Goal: Transaction & Acquisition: Purchase product/service

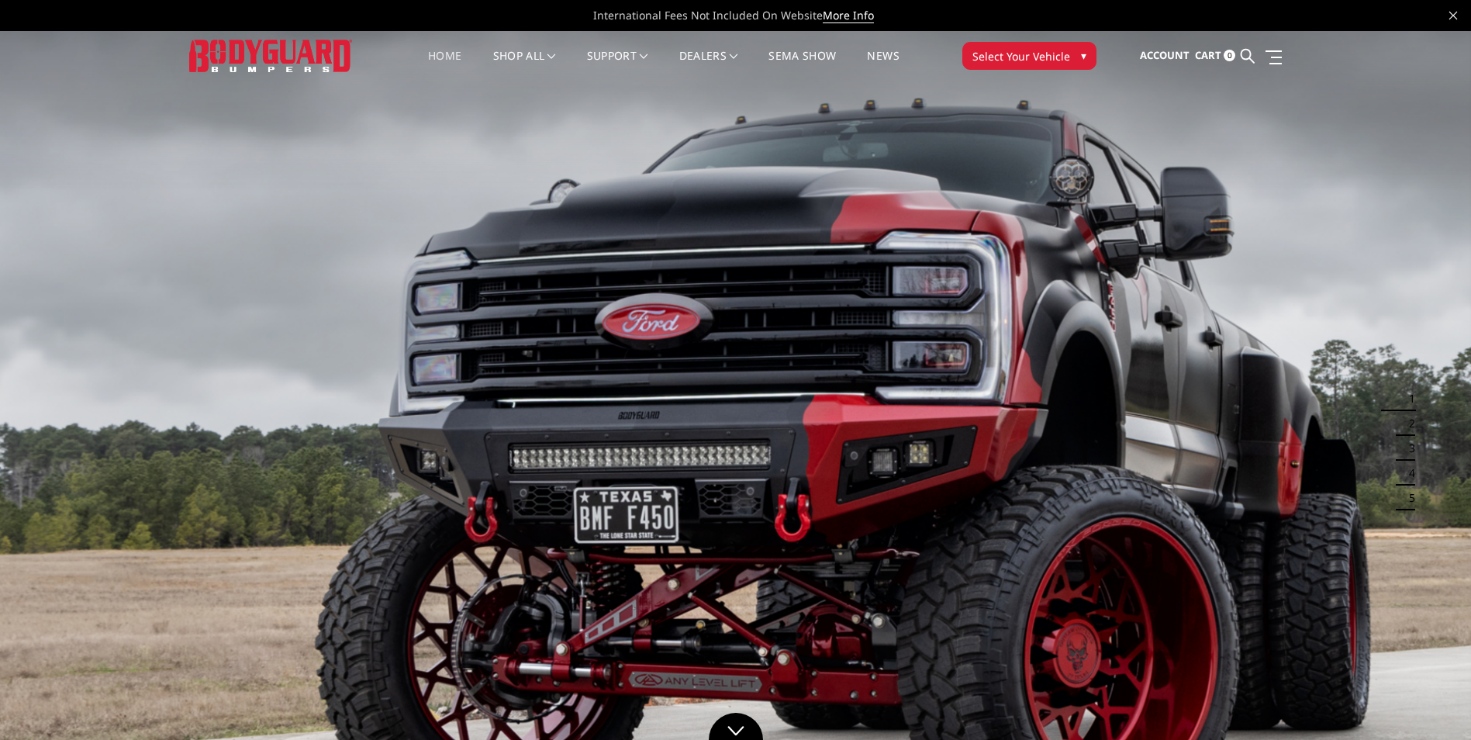
click at [1021, 55] on span "Select Your Vehicle" at bounding box center [1021, 56] width 98 height 16
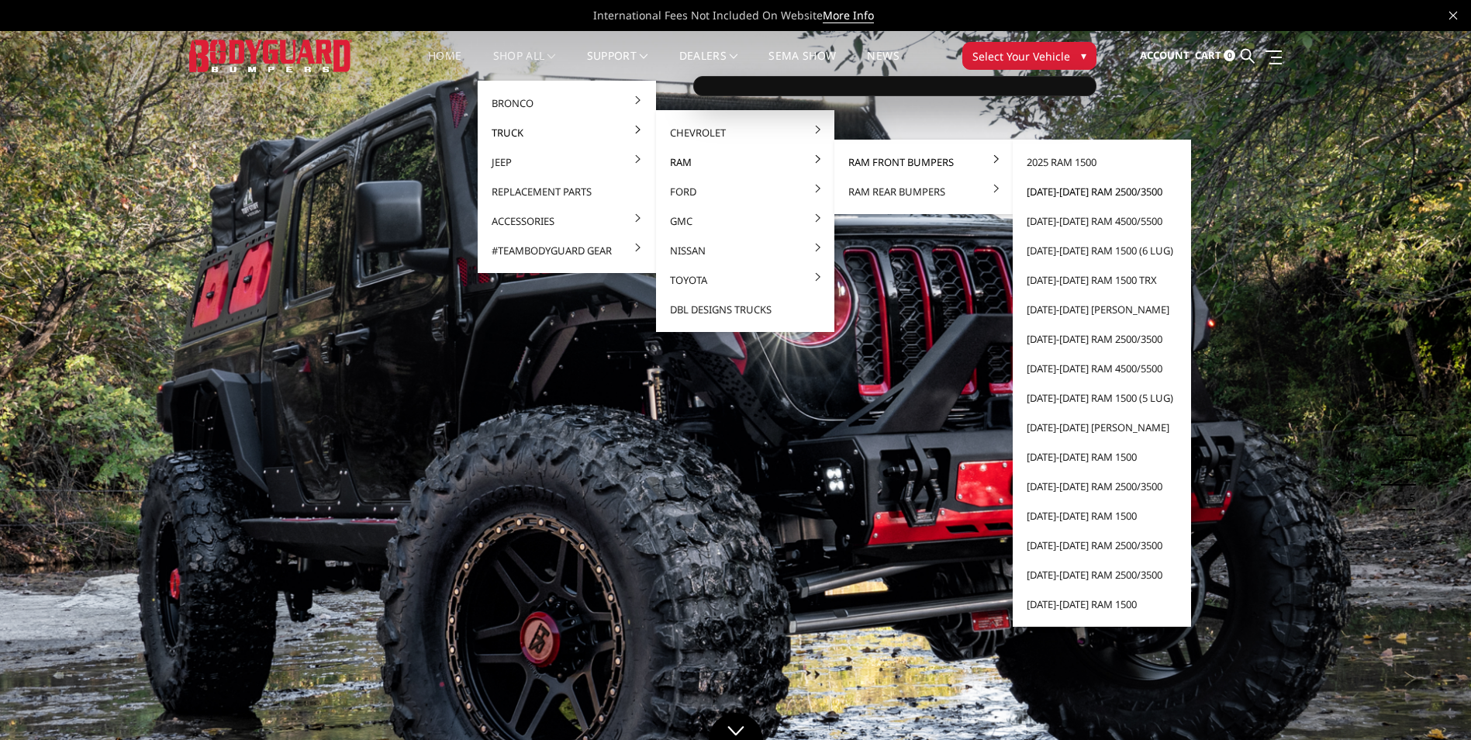
click at [1091, 189] on link "[DATE]-[DATE] Ram 2500/3500" at bounding box center [1102, 191] width 166 height 29
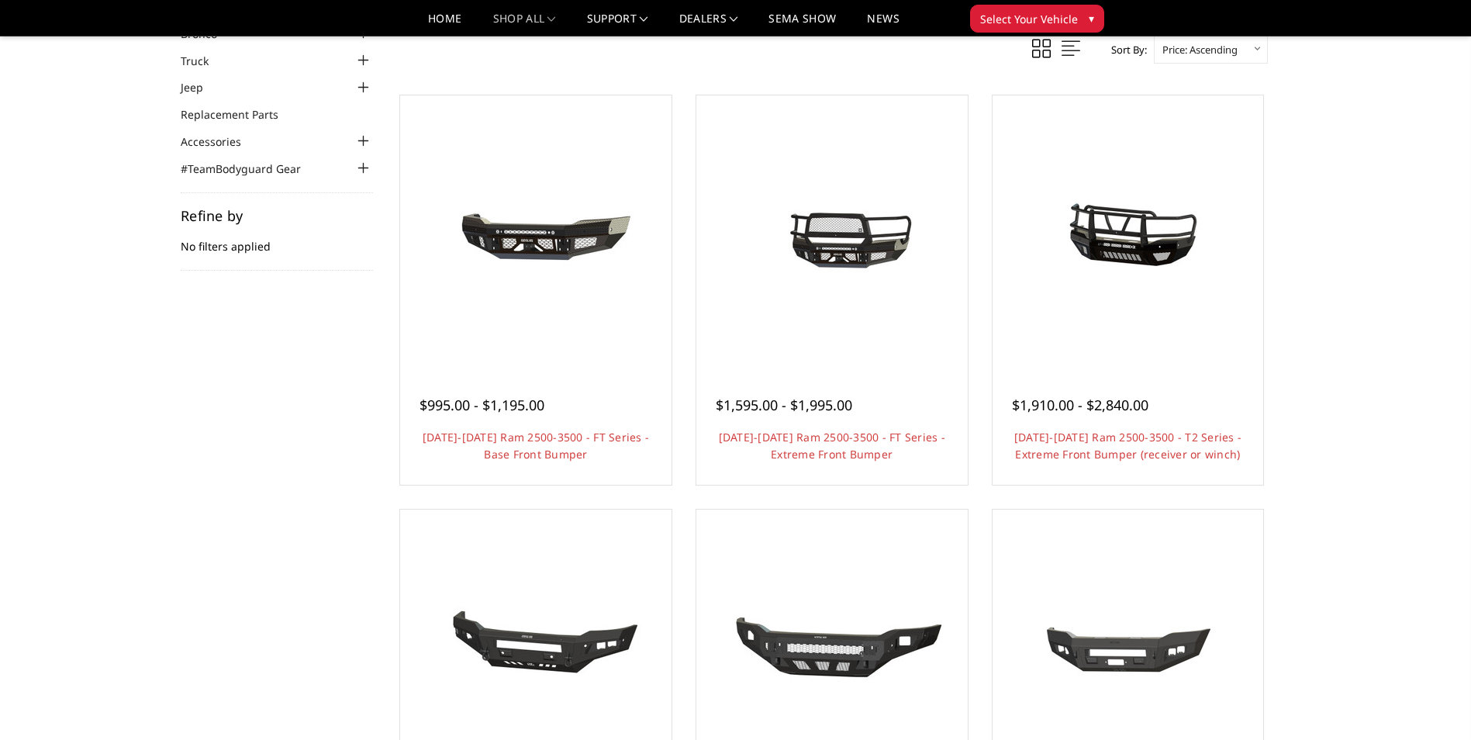
scroll to position [78, 0]
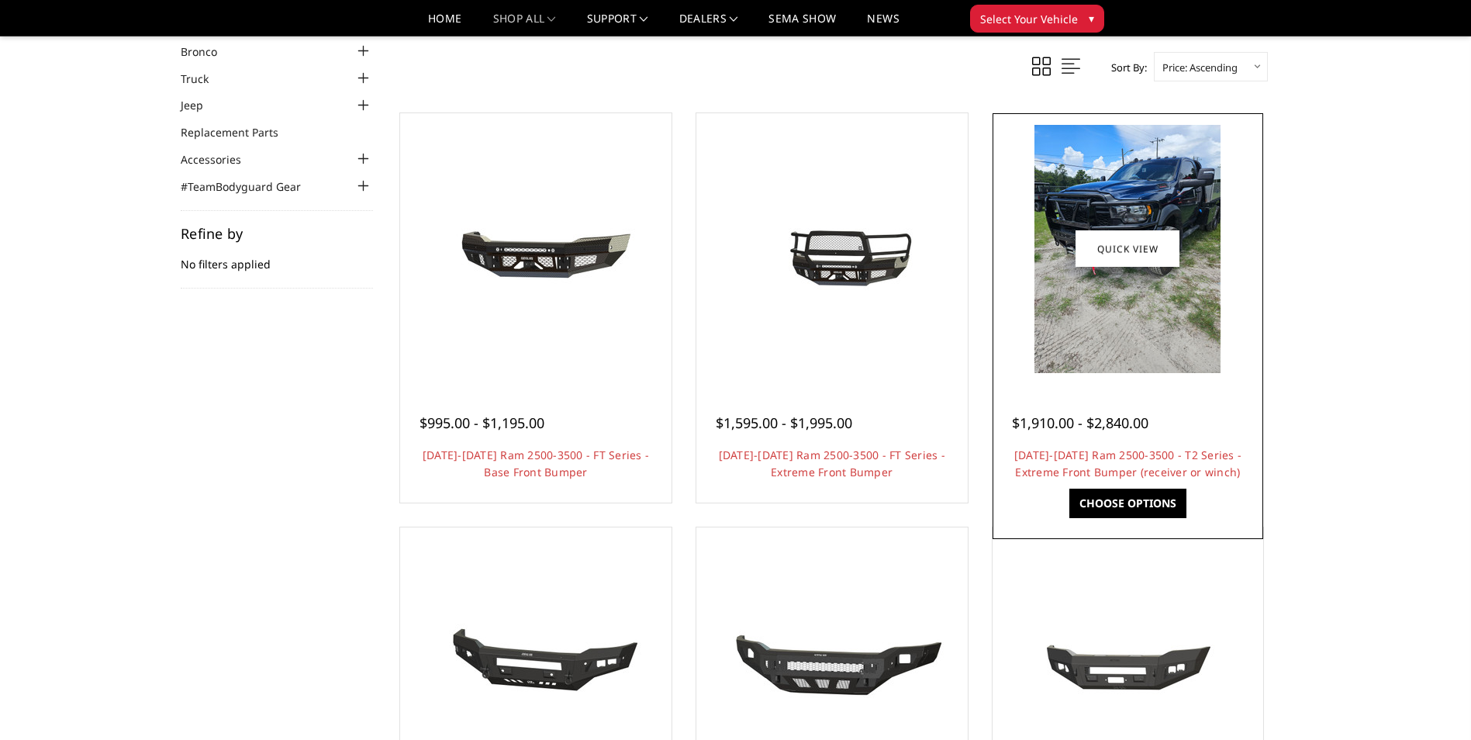
click at [1089, 216] on img at bounding box center [1128, 249] width 186 height 248
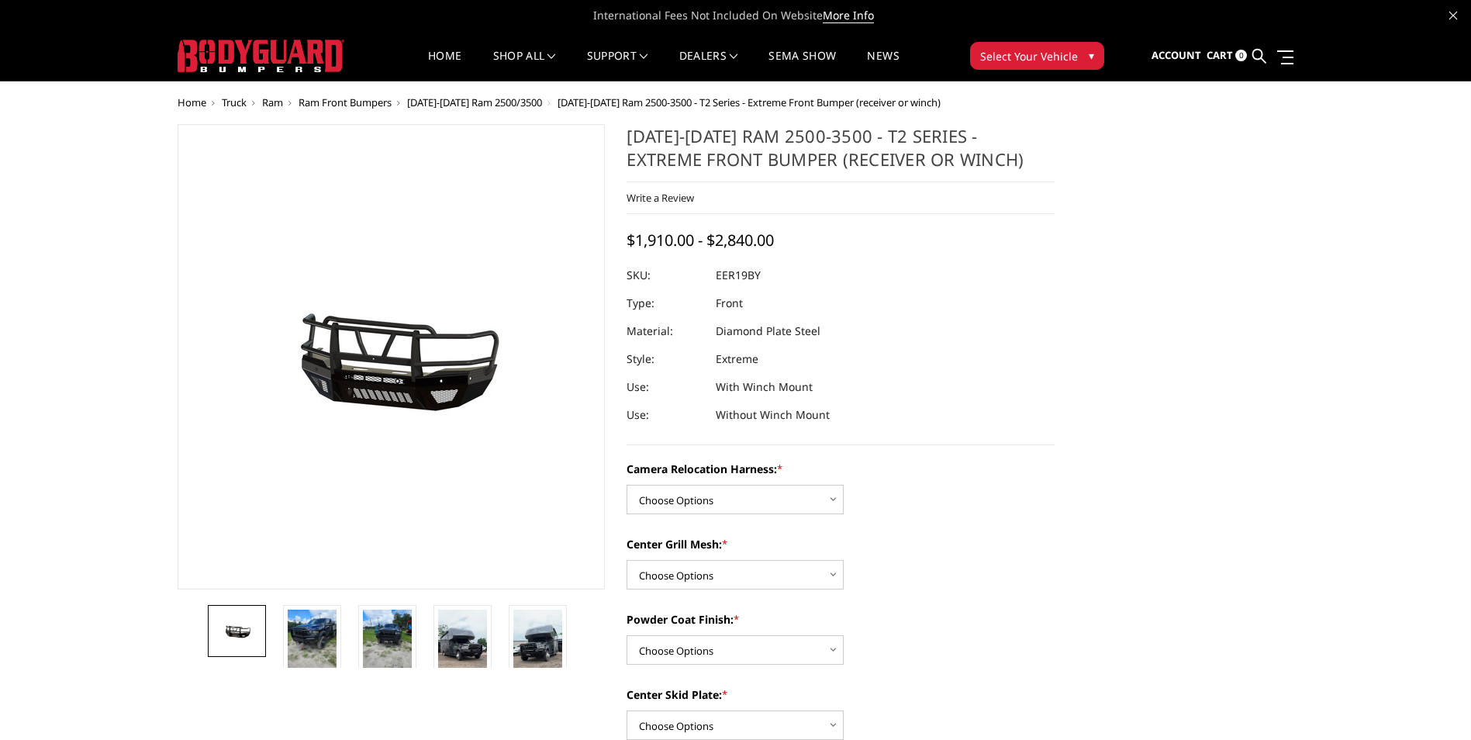
scroll to position [78, 0]
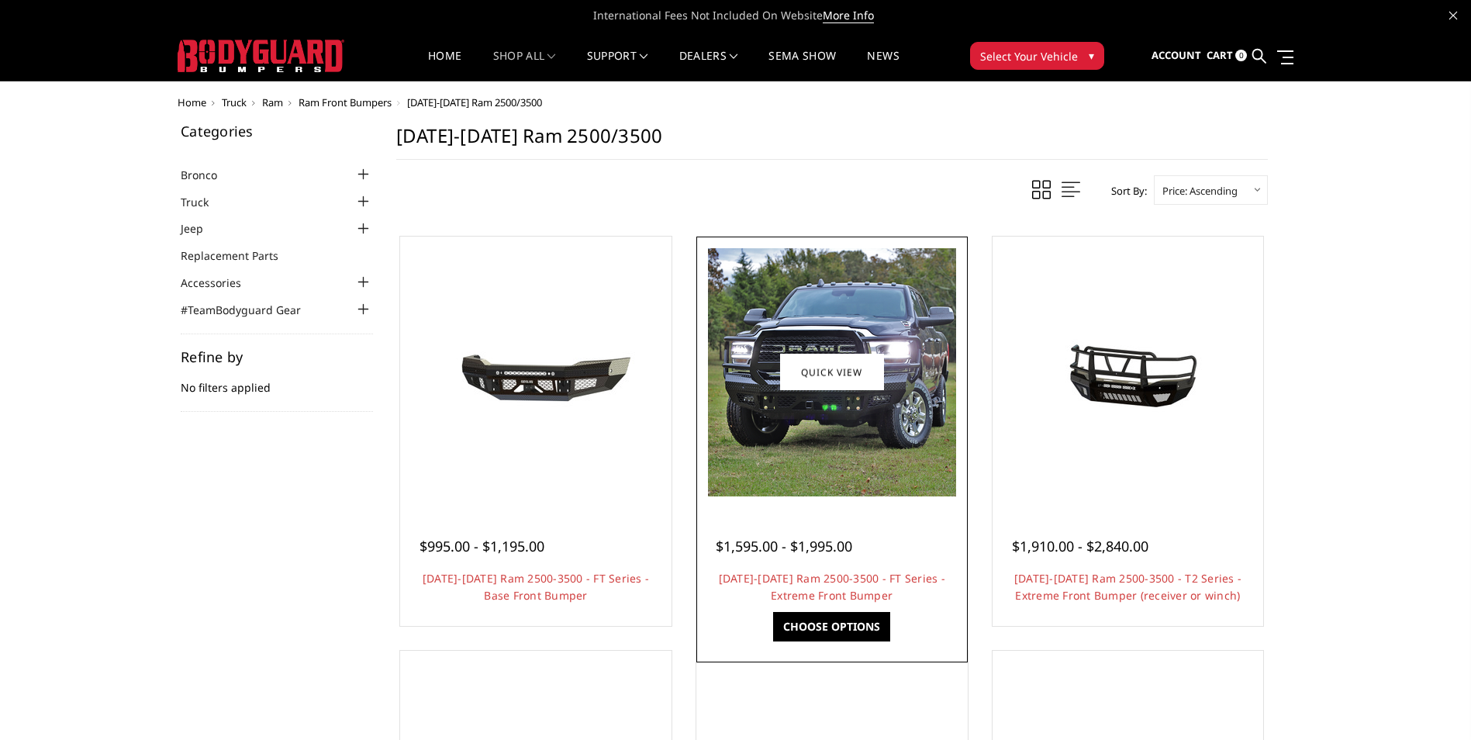
click at [853, 457] on img at bounding box center [832, 372] width 248 height 248
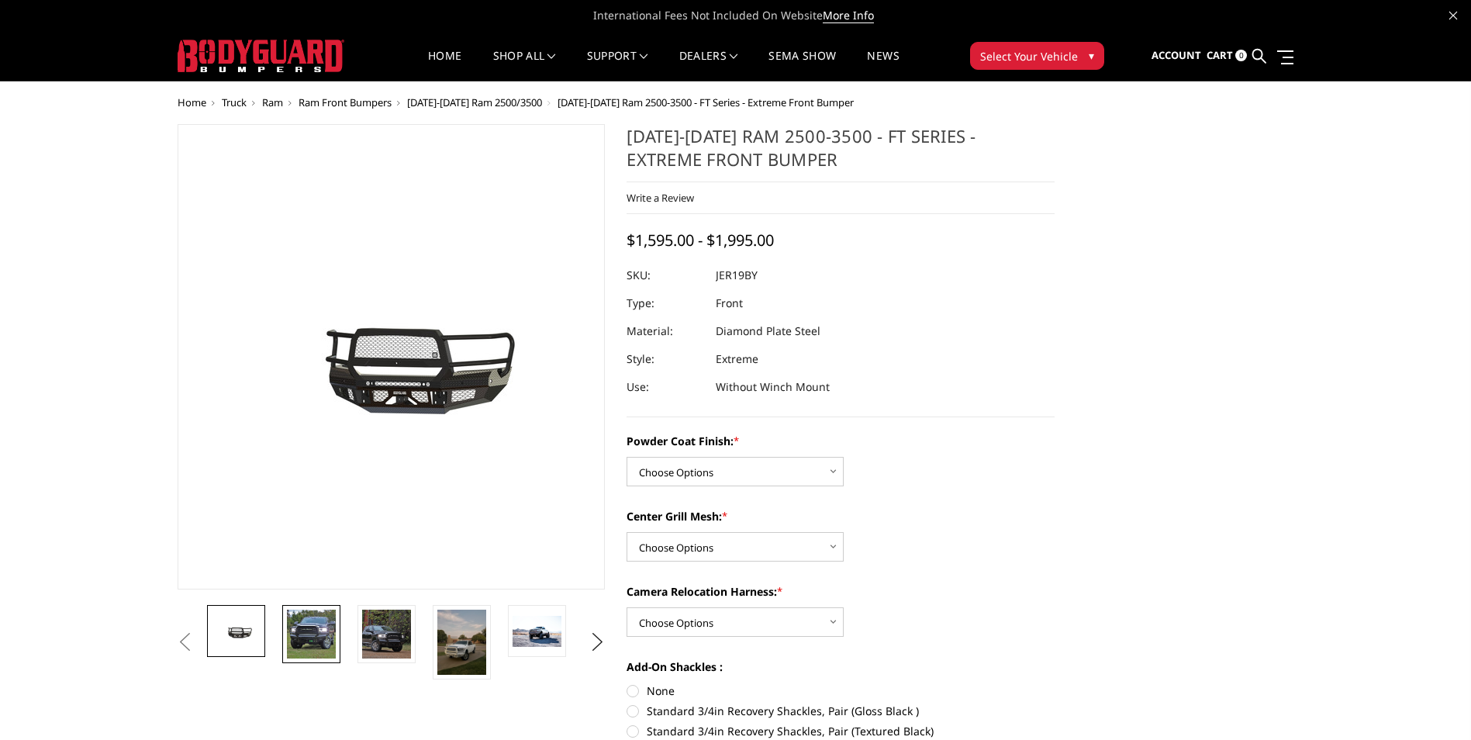
click at [326, 634] on img at bounding box center [311, 634] width 49 height 49
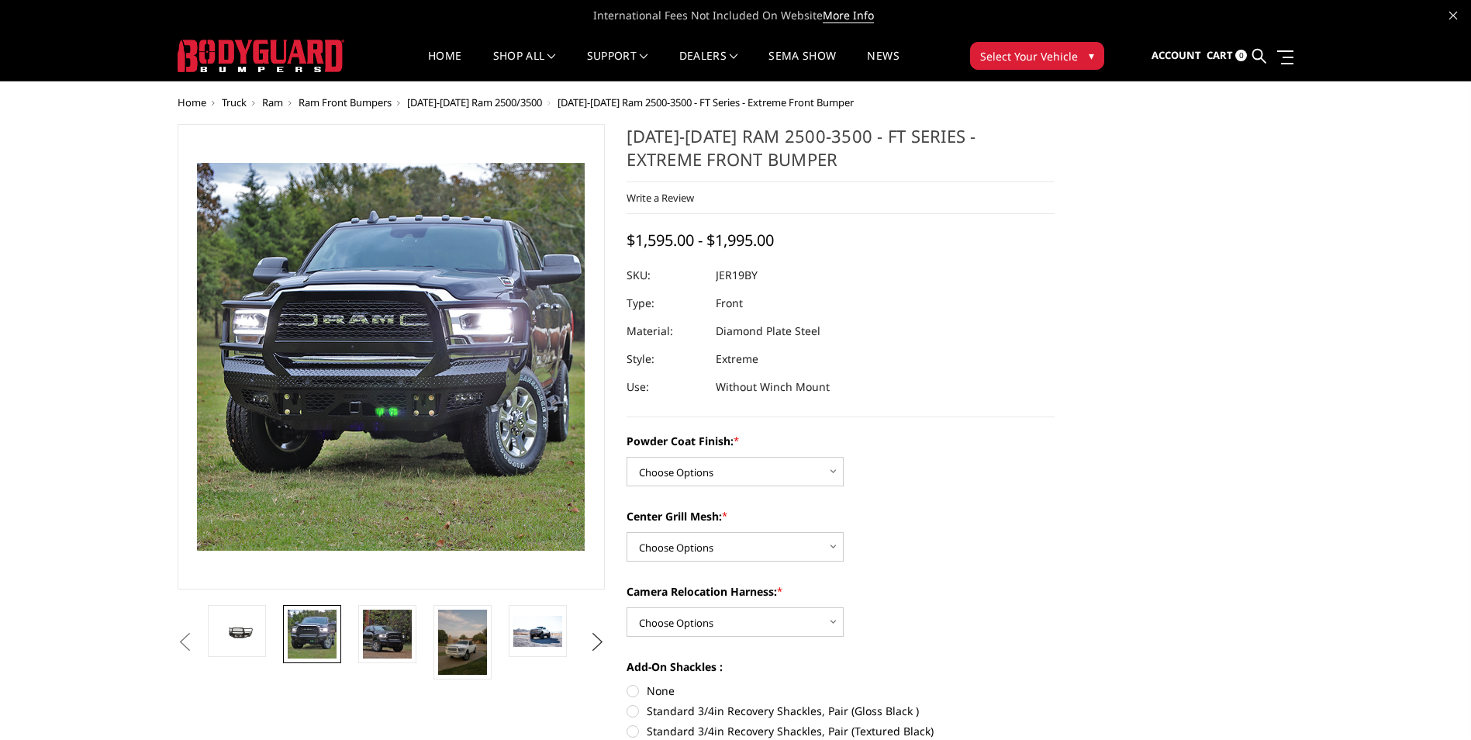
click at [597, 642] on button "Next" at bounding box center [597, 641] width 23 height 23
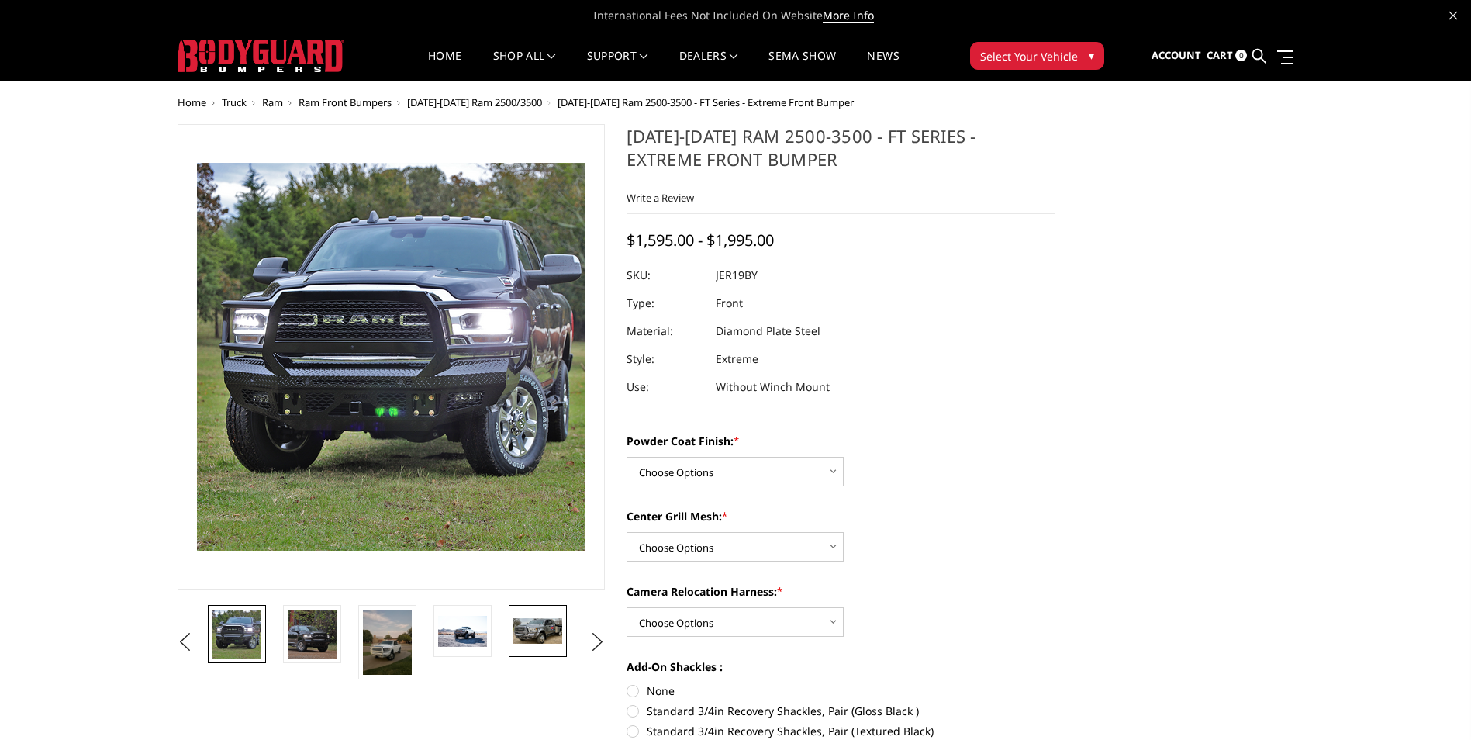
click at [541, 637] on img at bounding box center [537, 631] width 49 height 26
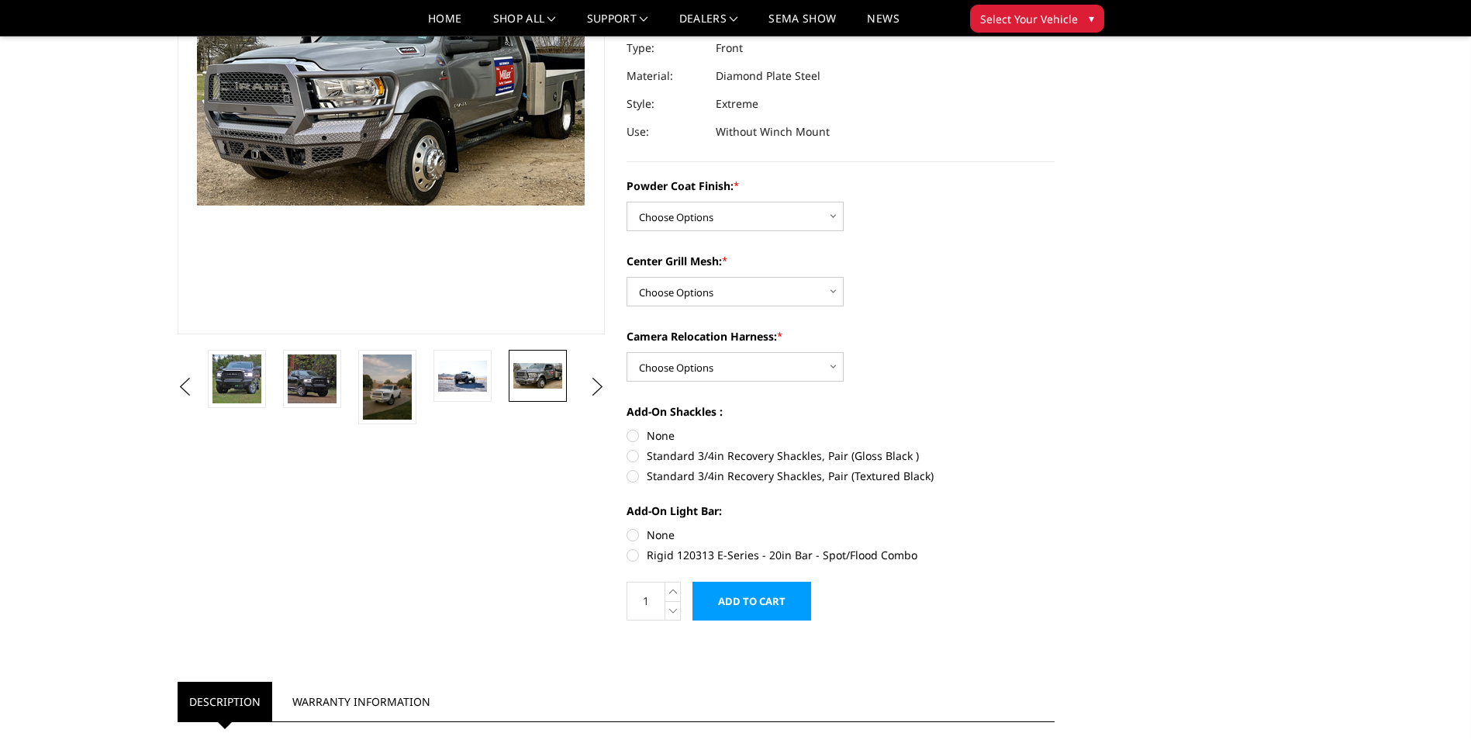
scroll to position [233, 0]
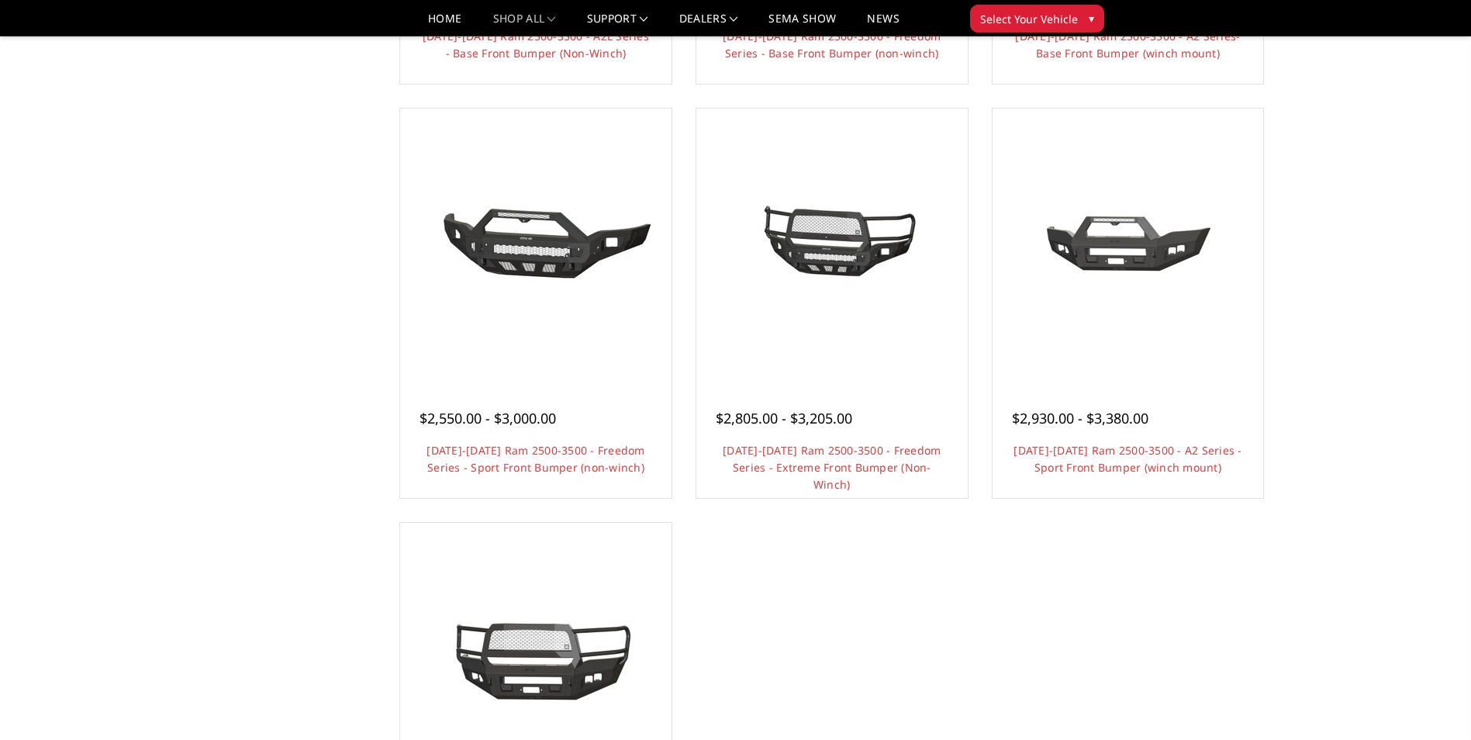
scroll to position [1163, 0]
